Goal: Task Accomplishment & Management: Complete application form

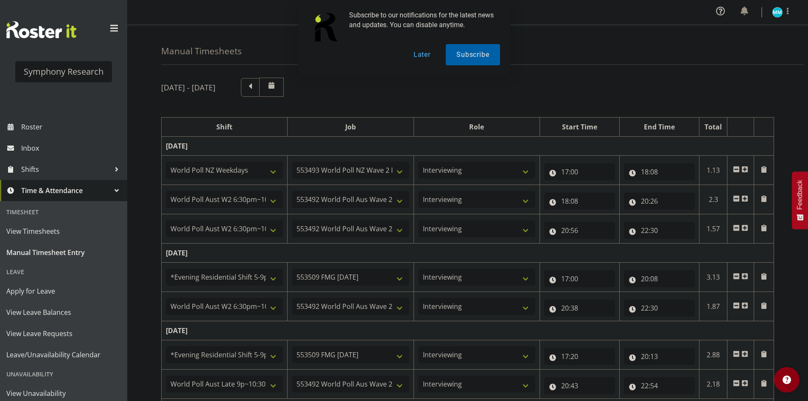
select select "41604"
select select "10527"
select select "47"
select select "56692"
select select "10499"
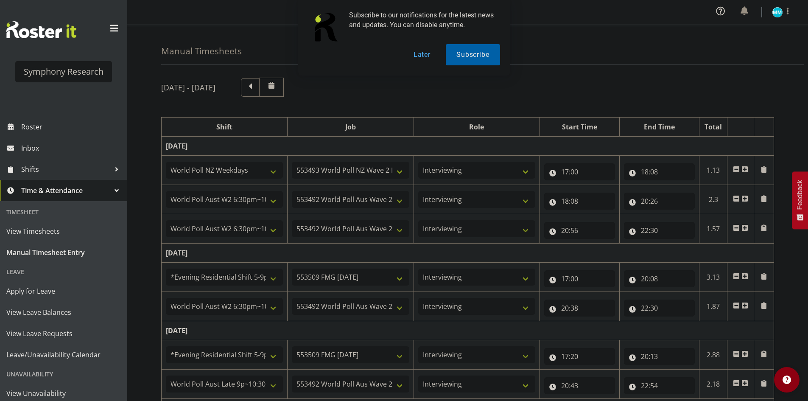
select select "47"
select select "56692"
select select "10499"
select select "47"
select select "48116"
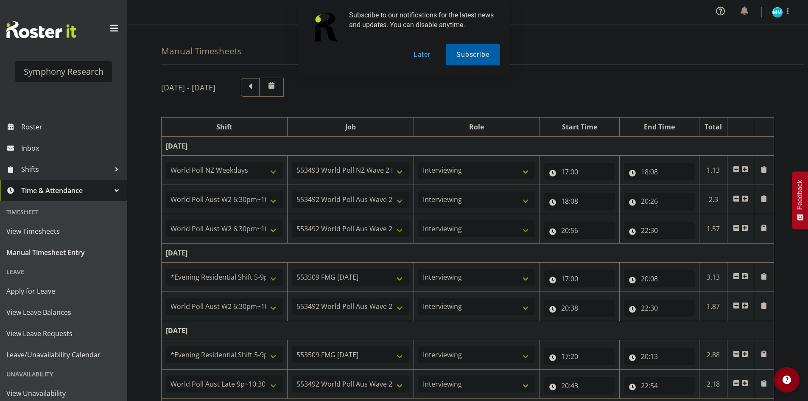
select select "10585"
select select "47"
select select "56692"
select select "10499"
select select "47"
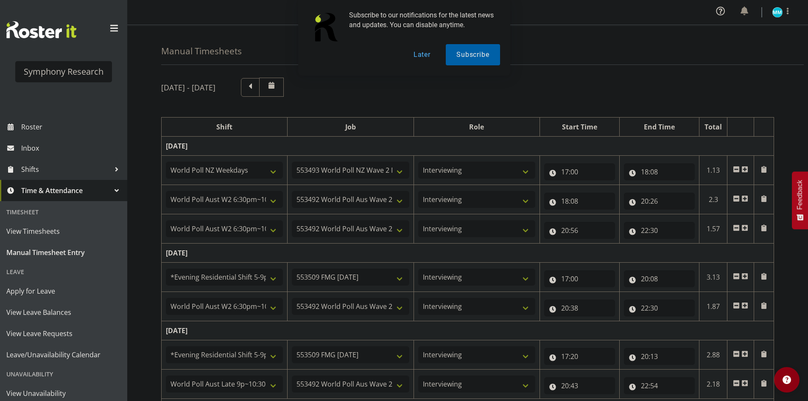
select select "48116"
select select "10585"
select select "47"
select select "57511"
select select "10499"
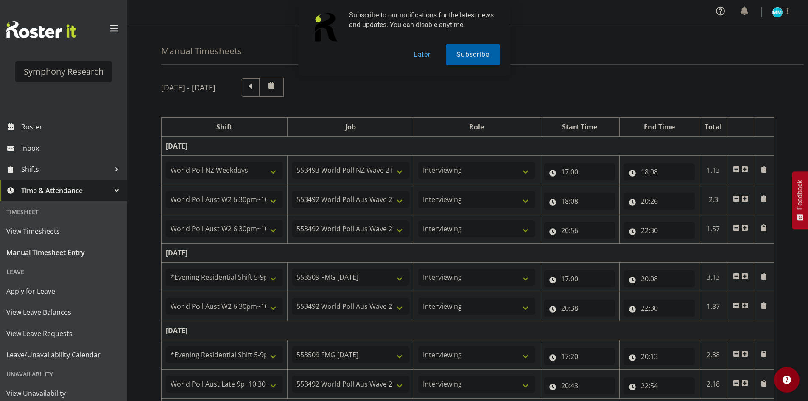
select select "47"
select select "48116"
select select "10585"
select select "47"
select select "57511"
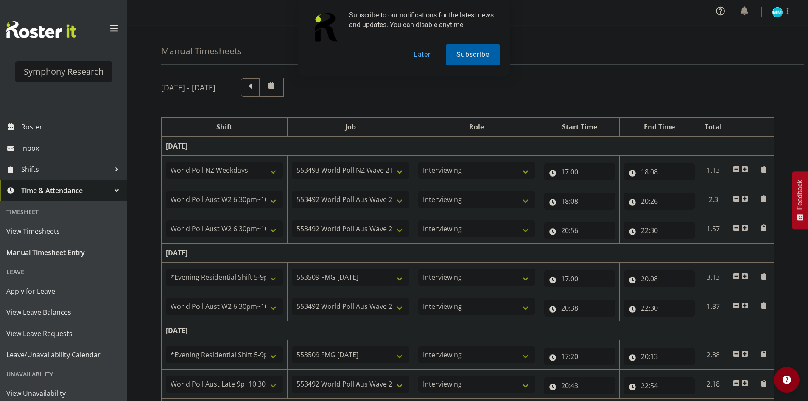
select select "10499"
select select "47"
select select "48116"
select select "10585"
select select "47"
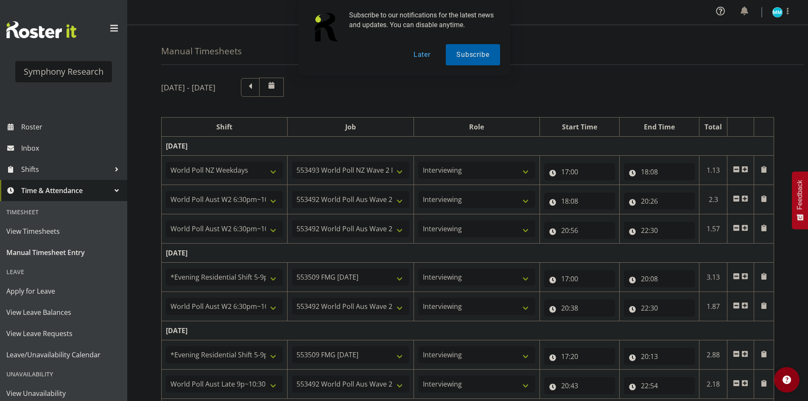
select select "57511"
select select "10499"
select select "47"
select select "41319"
select select "10527"
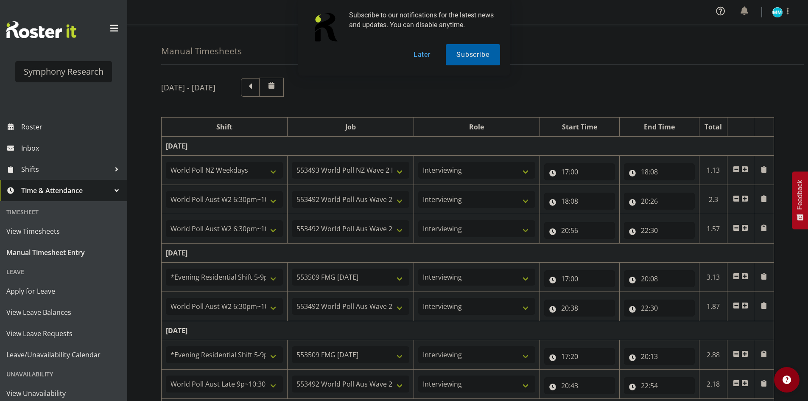
select select "47"
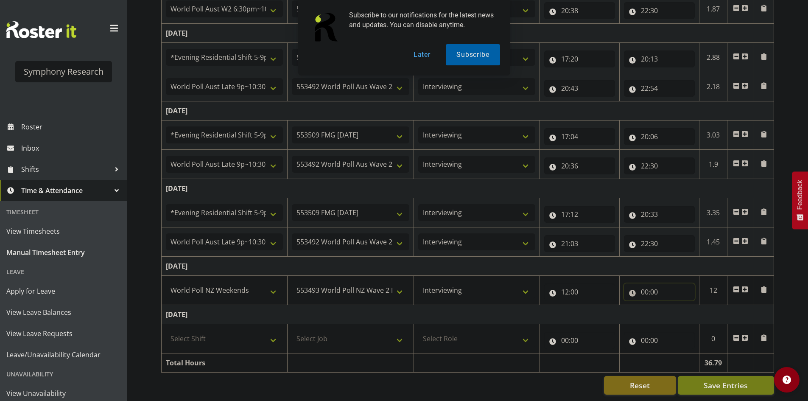
click at [648, 285] on input "00:00" at bounding box center [659, 291] width 71 height 17
click at [683, 306] on select "00 01 02 03 04 05 06 07 08 09 10 11 12 13 14 15 16 17 18 19 20 21 22 23" at bounding box center [682, 314] width 19 height 17
select select "13"
click at [673, 306] on select "00 01 02 03 04 05 06 07 08 09 10 11 12 13 14 15 16 17 18 19 20 21 22 23" at bounding box center [682, 314] width 19 height 17
type input "13:00"
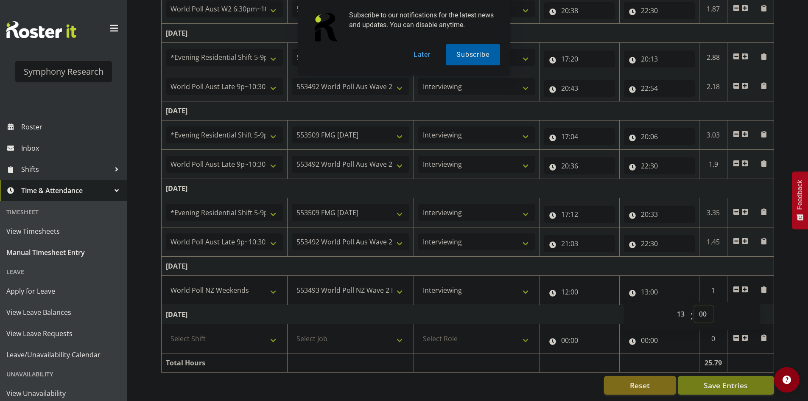
click at [702, 306] on select "00 01 02 03 04 05 06 07 08 09 10 11 12 13 14 15 16 17 18 19 20 21 22 23 24 25 2…" at bounding box center [704, 314] width 19 height 17
select select "31"
click at [695, 306] on select "00 01 02 03 04 05 06 07 08 09 10 11 12 13 14 15 16 17 18 19 20 21 22 23 24 25 2…" at bounding box center [704, 314] width 19 height 17
type input "13:31"
click at [729, 381] on span "Save Entries" at bounding box center [726, 385] width 44 height 11
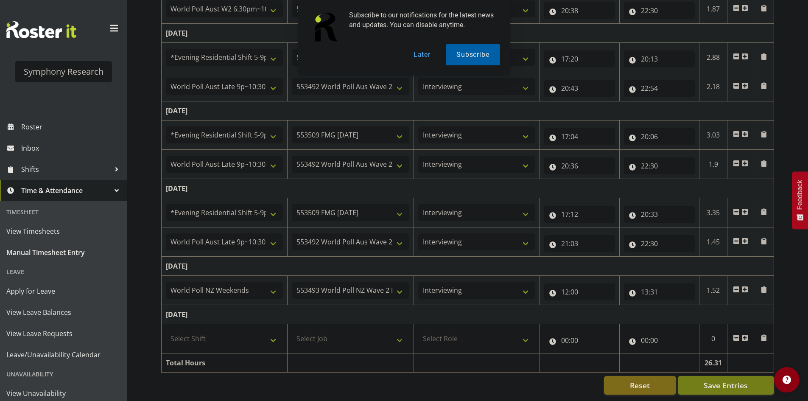
click at [748, 286] on span at bounding box center [745, 289] width 7 height 7
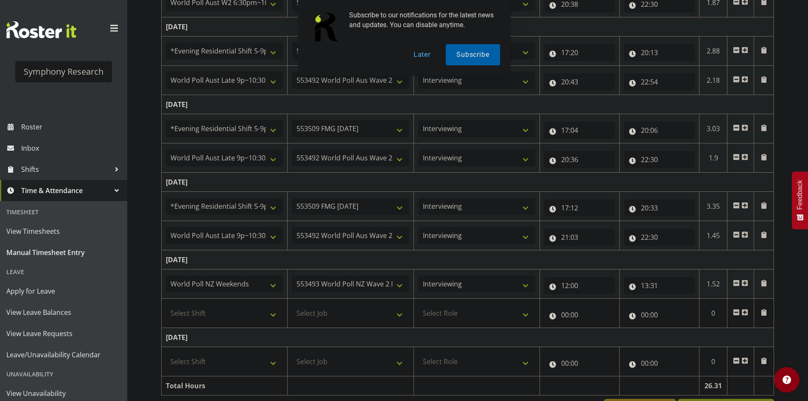
scroll to position [333, 0]
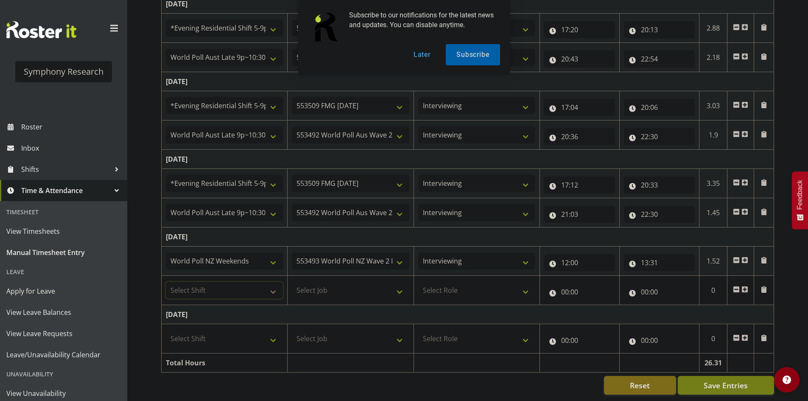
click at [255, 288] on select "Select Shift !!Weekend Residential (Roster IT Shift Label) *Business 9/10am ~ 4…" at bounding box center [224, 290] width 117 height 17
select select "11547"
click at [166, 282] on select "Select Shift !!Weekend Residential (Roster IT Shift Label) *Business 9/10am ~ 4…" at bounding box center [224, 290] width 117 height 17
click at [346, 282] on select "Select Job 550060 IF Admin 553492 World Poll Aus Wave 2 Main 2025 553493 World …" at bounding box center [350, 290] width 117 height 17
select select "10499"
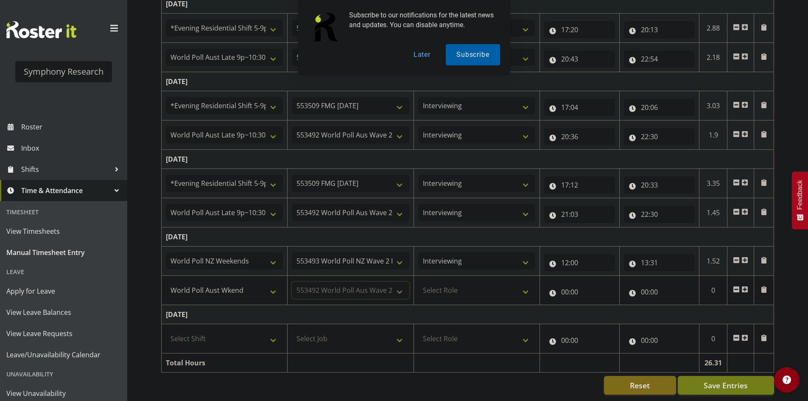
click at [292, 282] on select "Select Job 550060 IF Admin 553492 World Poll Aus Wave 2 Main 2025 553493 World …" at bounding box center [350, 290] width 117 height 17
click at [496, 285] on select "Select Role Briefing Interviewing" at bounding box center [476, 290] width 117 height 17
select select "47"
click at [418, 282] on select "Select Role Briefing Interviewing" at bounding box center [476, 290] width 117 height 17
click at [572, 290] on input "00:00" at bounding box center [579, 291] width 71 height 17
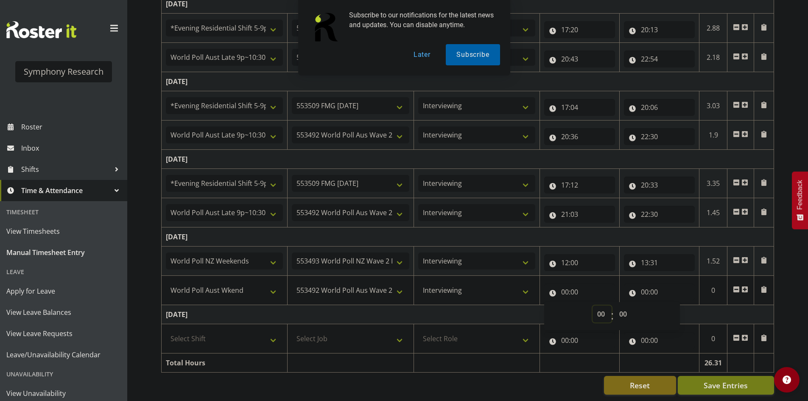
click at [605, 312] on select "00 01 02 03 04 05 06 07 08 09 10 11 12 13 14 15 16 17 18 19 20 21 22 23" at bounding box center [602, 314] width 19 height 17
select select "13"
click at [593, 306] on select "00 01 02 03 04 05 06 07 08 09 10 11 12 13 14 15 16 17 18 19 20 21 22 23" at bounding box center [602, 314] width 19 height 17
type input "13:00"
click at [621, 309] on select "00 01 02 03 04 05 06 07 08 09 10 11 12 13 14 15 16 17 18 19 20 21 22 23 24 25 2…" at bounding box center [624, 314] width 19 height 17
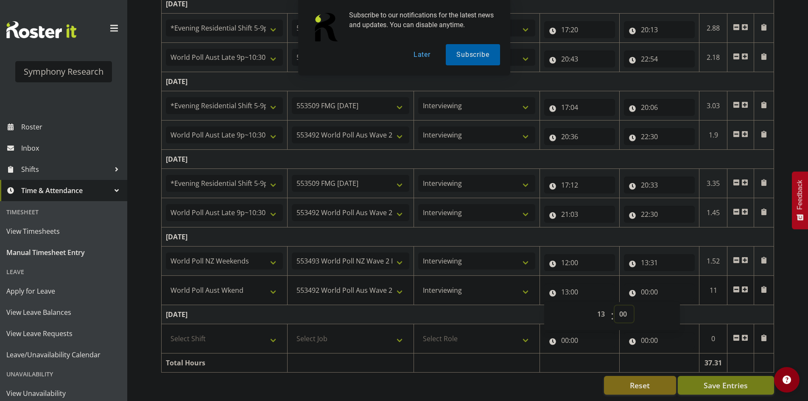
select select "31"
click at [615, 306] on select "00 01 02 03 04 05 06 07 08 09 10 11 12 13 14 15 16 17 18 19 20 21 22 23 24 25 2…" at bounding box center [624, 314] width 19 height 17
type input "13:31"
click at [786, 265] on div "[DATE] - [DATE] Shift Job Role Start Time End Time Total [DATE] !!Weekend Resid…" at bounding box center [484, 73] width 647 height 656
